Goal: Task Accomplishment & Management: Use online tool/utility

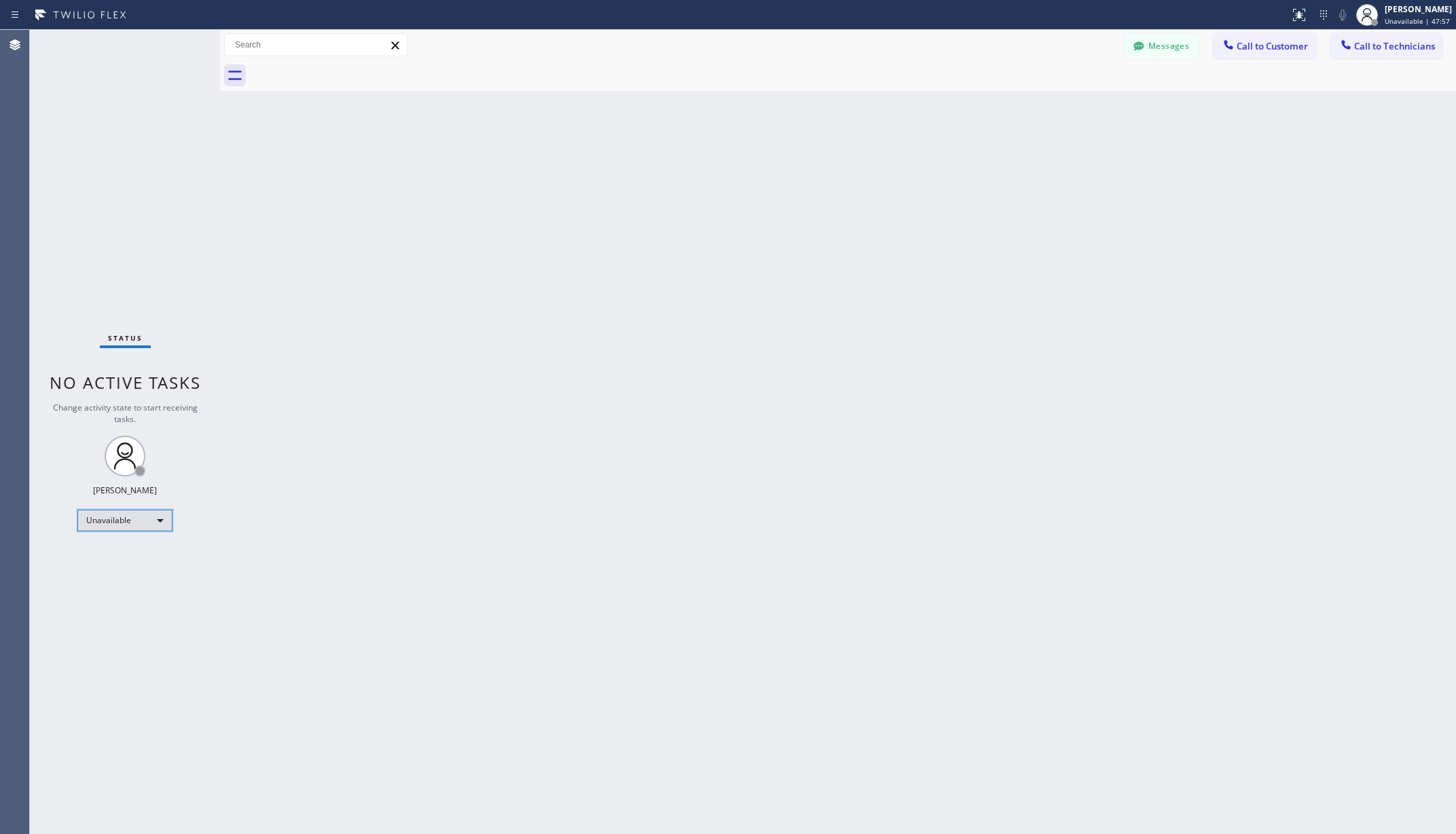
click at [123, 510] on div "Unavailable" at bounding box center [125, 521] width 95 height 22
click at [122, 558] on li "Available" at bounding box center [123, 556] width 92 height 17
click at [484, 533] on div "Back to Dashboard Change Sender ID Customers Technicians AA [PERSON_NAME] [DATE…" at bounding box center [837, 432] width 1235 height 804
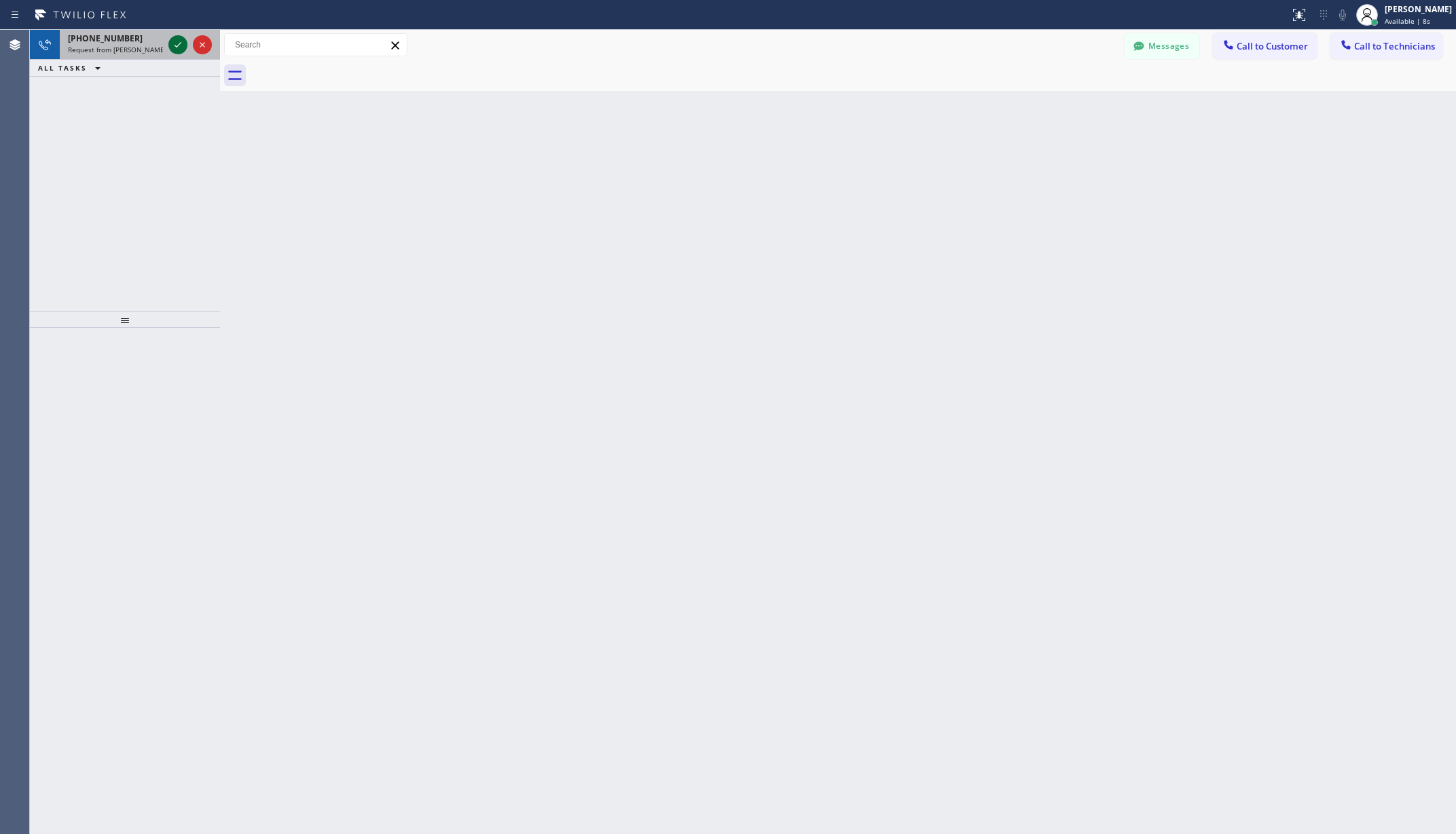
click at [180, 39] on icon at bounding box center [177, 44] width 17 height 17
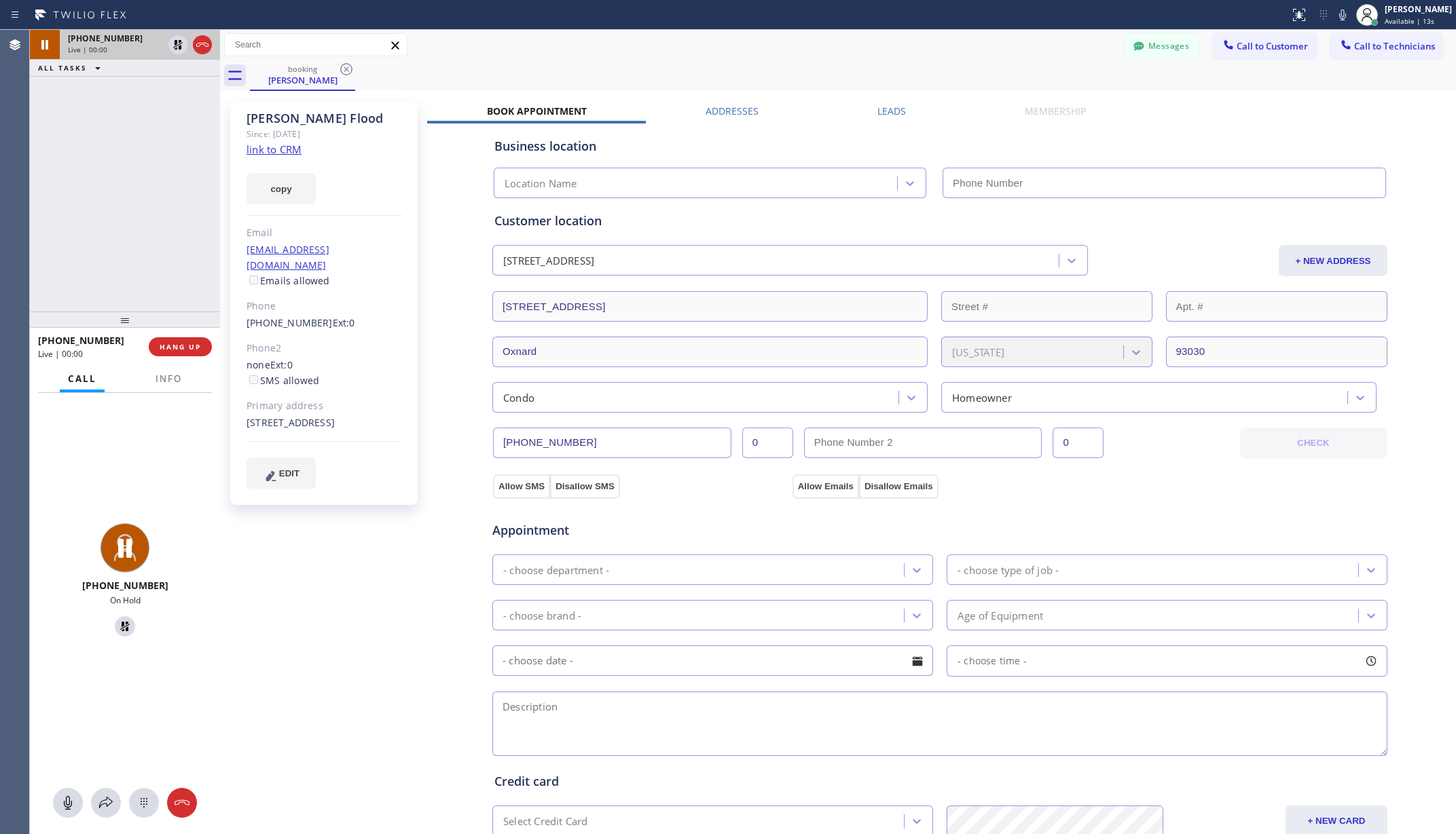
type input "[PHONE_NUMBER]"
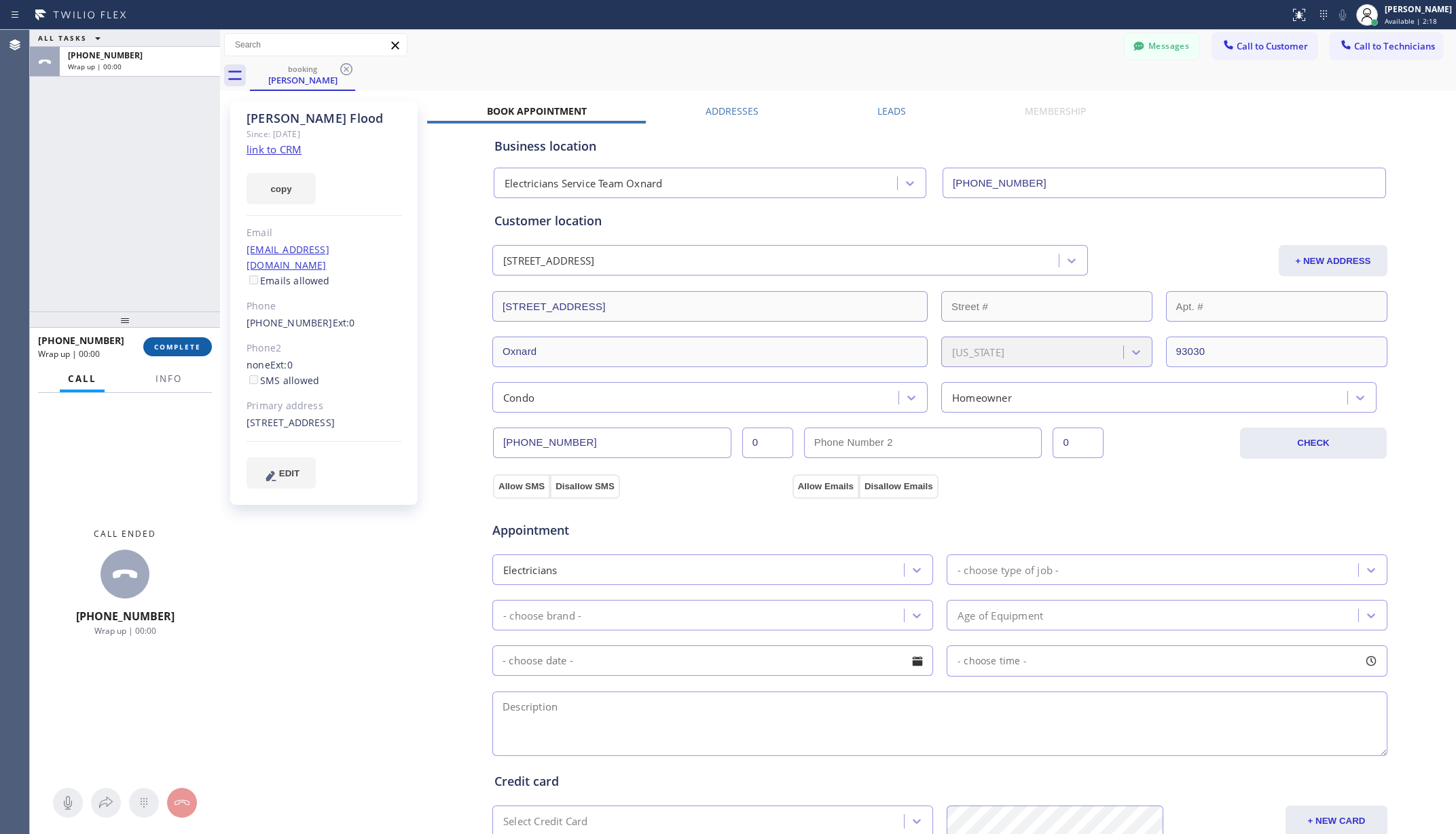
click at [173, 341] on button "COMPLETE" at bounding box center [177, 346] width 69 height 19
click at [173, 351] on span "COMPLETE" at bounding box center [177, 347] width 47 height 10
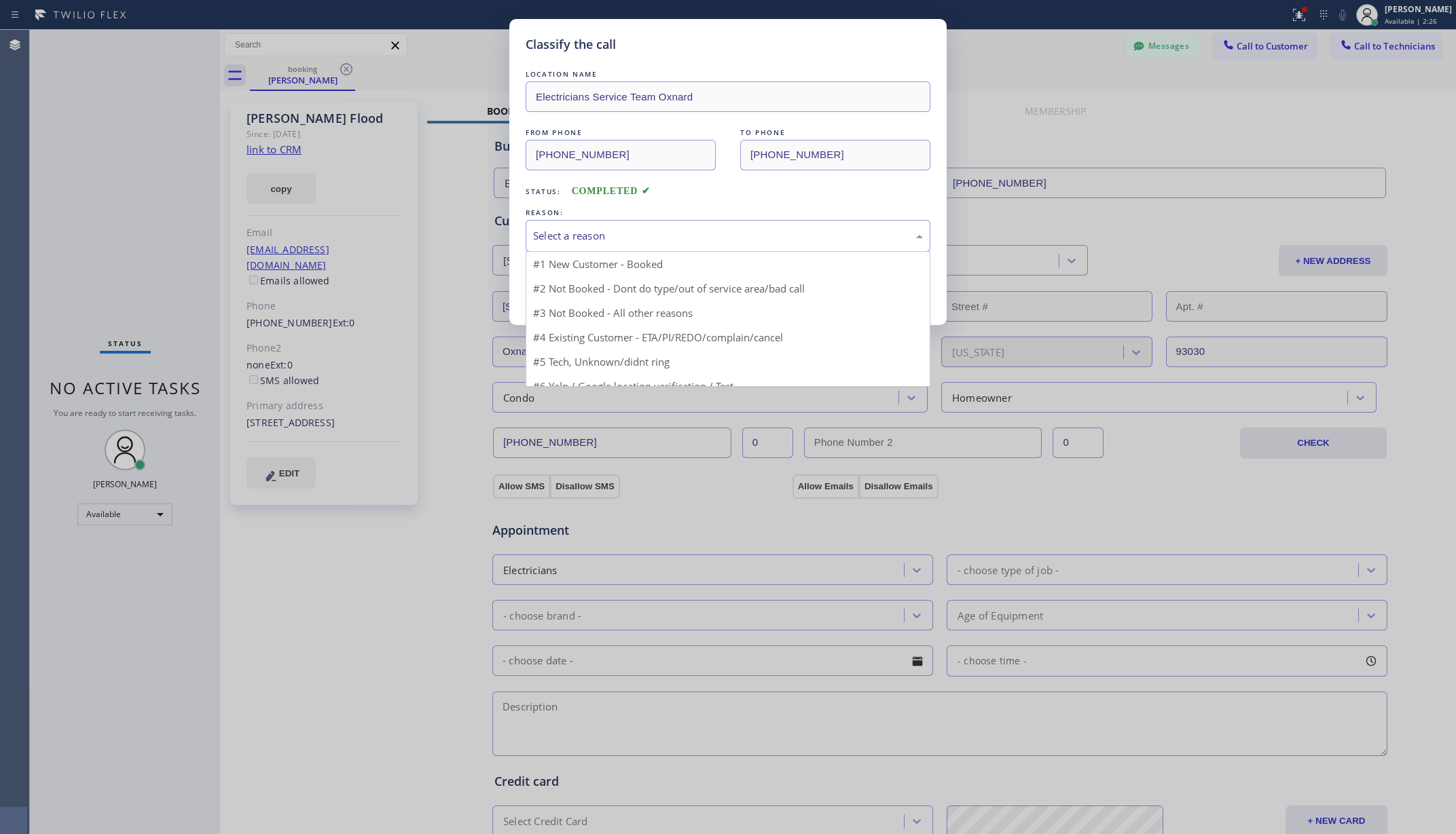
click at [581, 239] on div "Select a reason" at bounding box center [728, 236] width 389 height 16
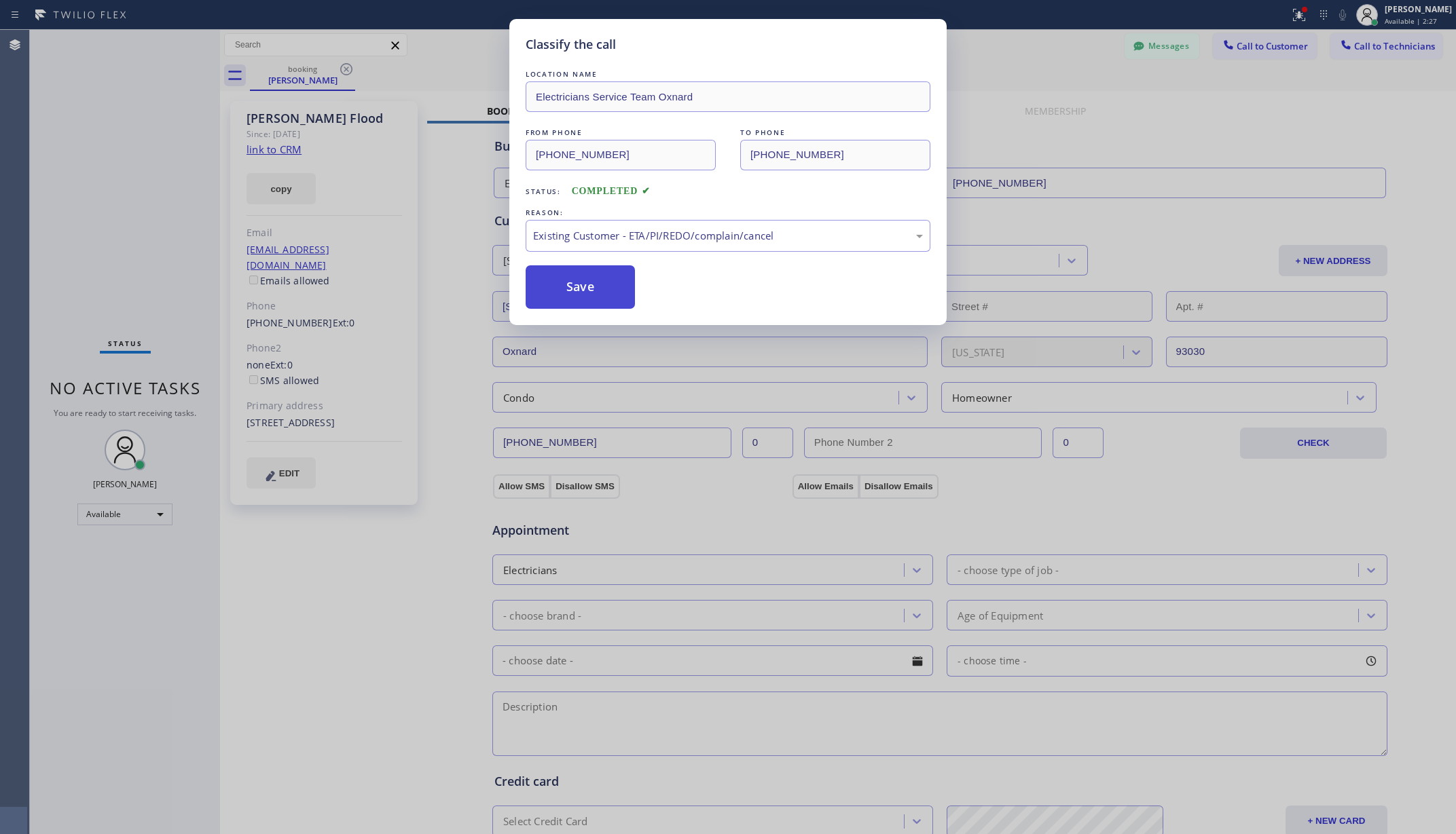
click at [607, 276] on button "Save" at bounding box center [580, 287] width 109 height 43
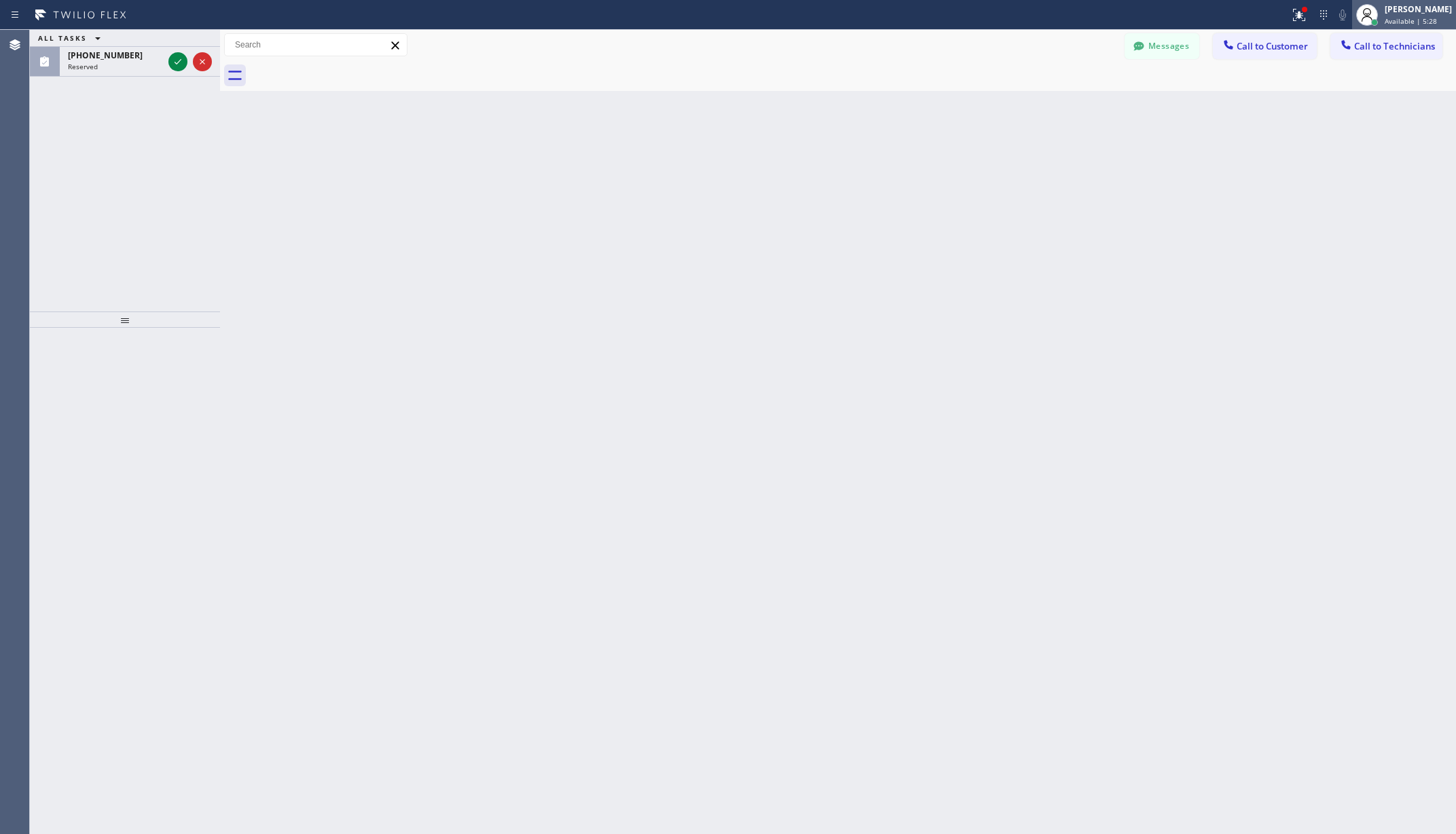
click at [1404, 14] on div "[PERSON_NAME]" at bounding box center [1418, 9] width 67 height 12
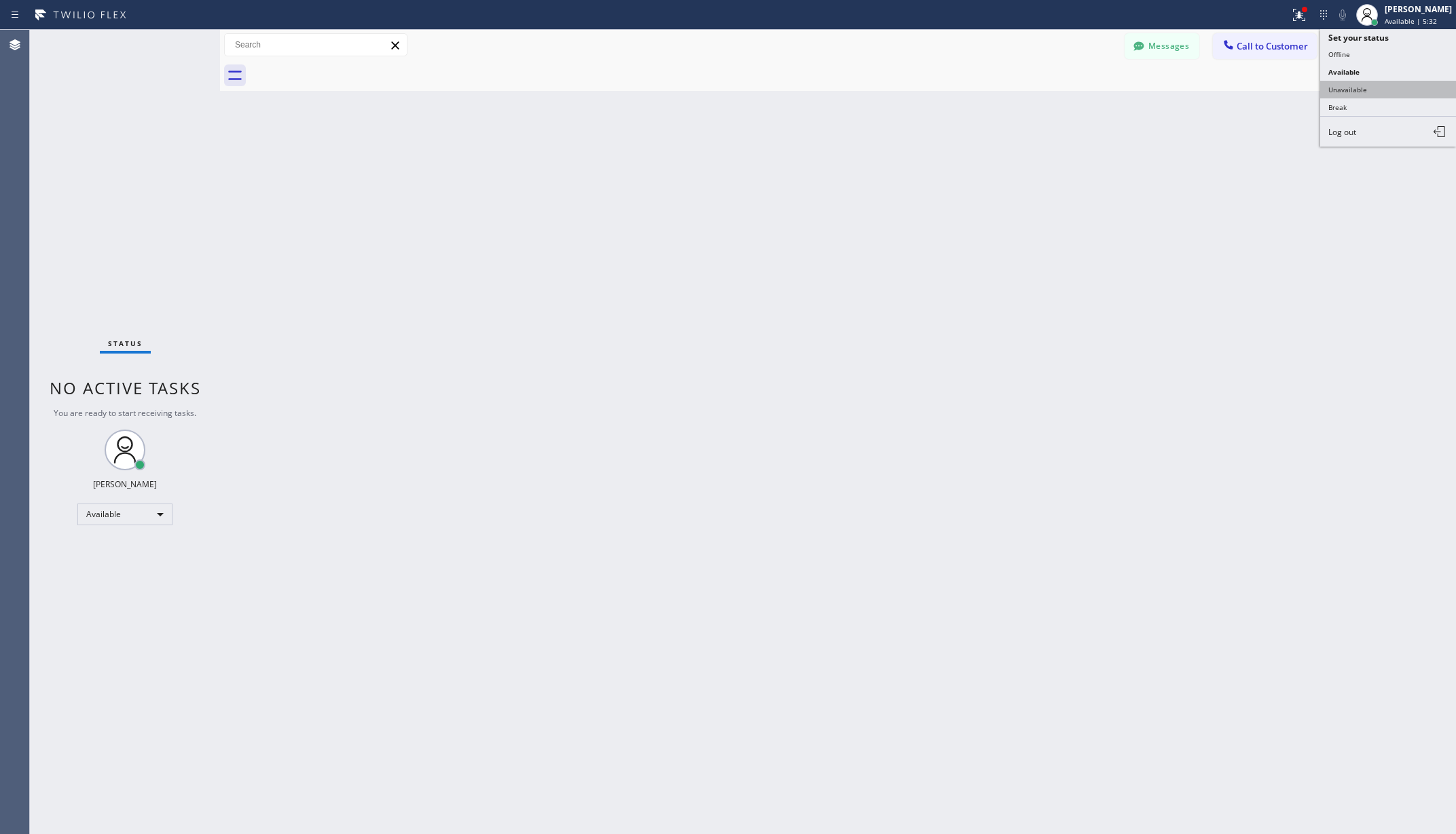
click at [1348, 91] on button "Unavailable" at bounding box center [1388, 90] width 136 height 18
